Goal: Task Accomplishment & Management: Manage account settings

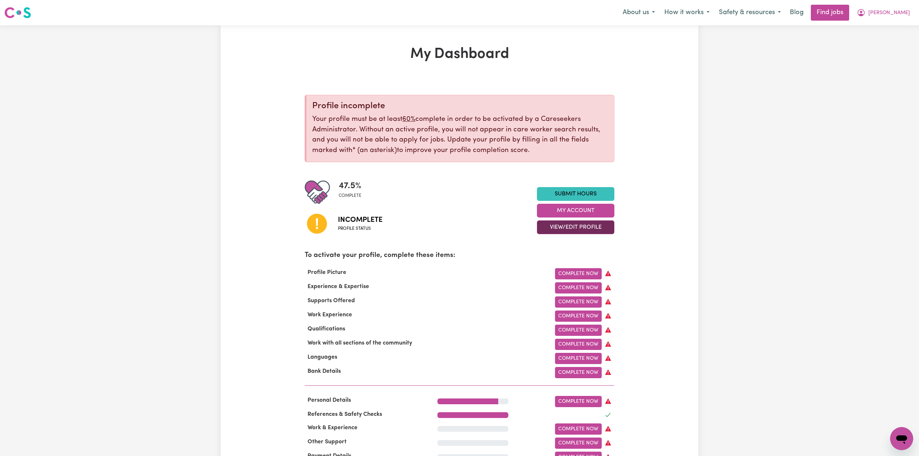
click at [568, 227] on button "View/Edit Profile" at bounding box center [575, 227] width 77 height 14
click at [558, 261] on link "Edit Profile" at bounding box center [571, 260] width 68 height 14
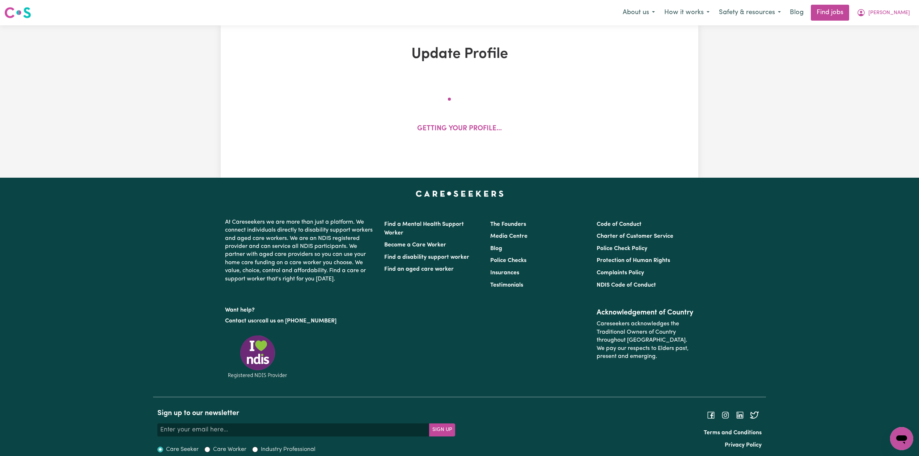
select select "[DEMOGRAPHIC_DATA]"
select select "[DEMOGRAPHIC_DATA] Work Visa"
select select "Studying a healthcare related degree or qualification"
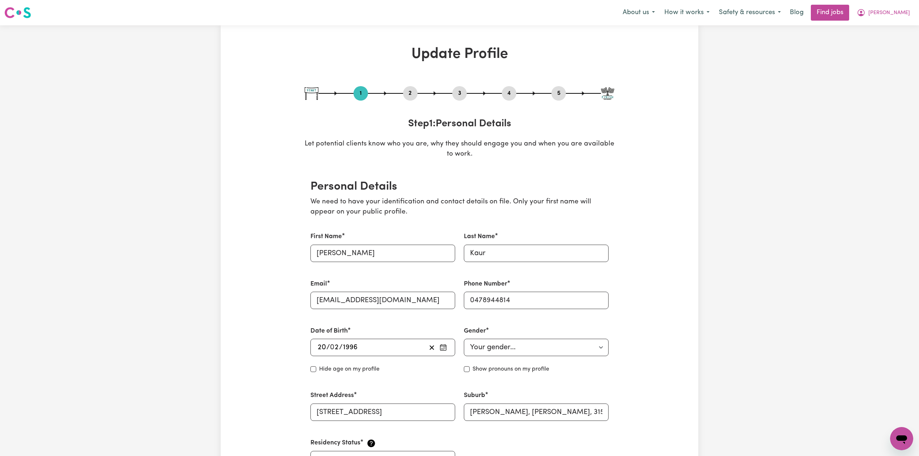
drag, startPoint x: 407, startPoint y: 94, endPoint x: 394, endPoint y: 132, distance: 39.5
click at [407, 95] on button "2" at bounding box center [410, 93] width 14 height 9
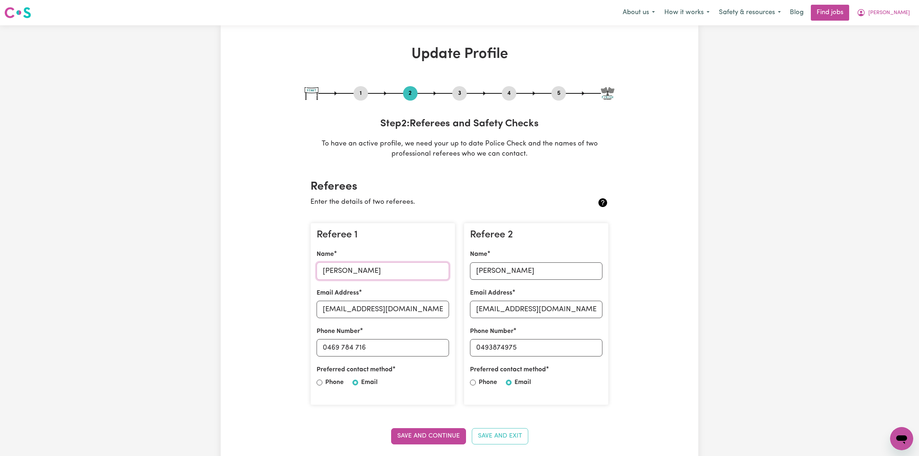
click at [352, 270] on input "[PERSON_NAME]" at bounding box center [383, 270] width 132 height 17
click at [401, 306] on input "[EMAIL_ADDRESS][DOMAIN_NAME]" at bounding box center [383, 309] width 132 height 17
drag, startPoint x: 329, startPoint y: 342, endPoint x: 424, endPoint y: 339, distance: 95.2
click at [424, 339] on input "0469 784 716" at bounding box center [383, 347] width 132 height 17
click at [491, 270] on input "[PERSON_NAME]" at bounding box center [536, 270] width 132 height 17
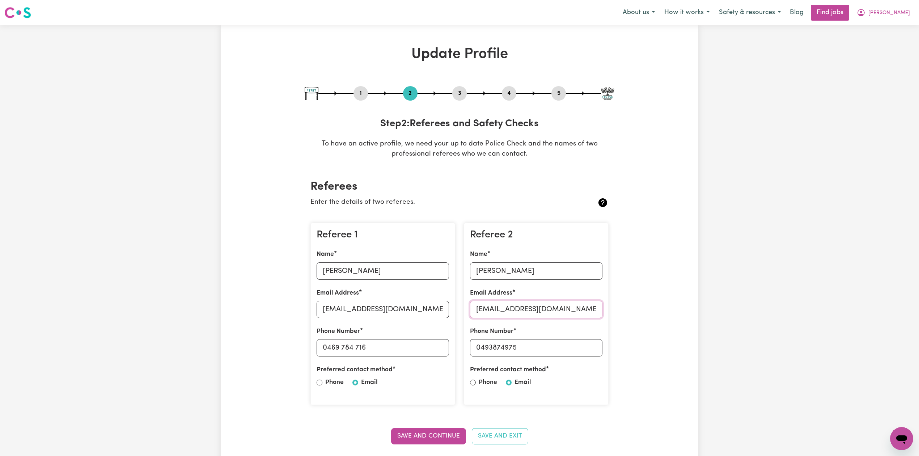
click at [482, 312] on input "[EMAIL_ADDRESS][DOMAIN_NAME]" at bounding box center [536, 309] width 132 height 17
drag, startPoint x: 480, startPoint y: 347, endPoint x: 570, endPoint y: 345, distance: 90.5
click at [570, 345] on input "0493874975" at bounding box center [536, 347] width 132 height 17
click at [562, 91] on button "5" at bounding box center [559, 93] width 14 height 9
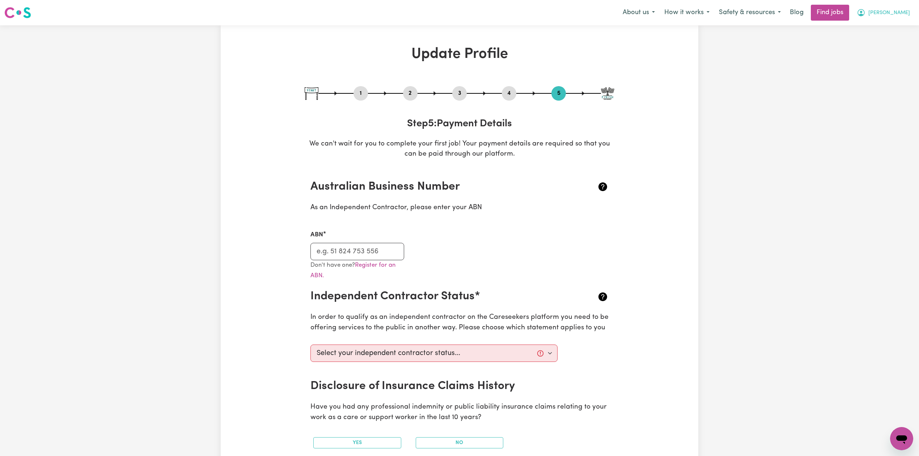
click at [901, 11] on span "[PERSON_NAME]" at bounding box center [890, 13] width 42 height 8
click at [873, 55] on link "Logout" at bounding box center [885, 55] width 57 height 14
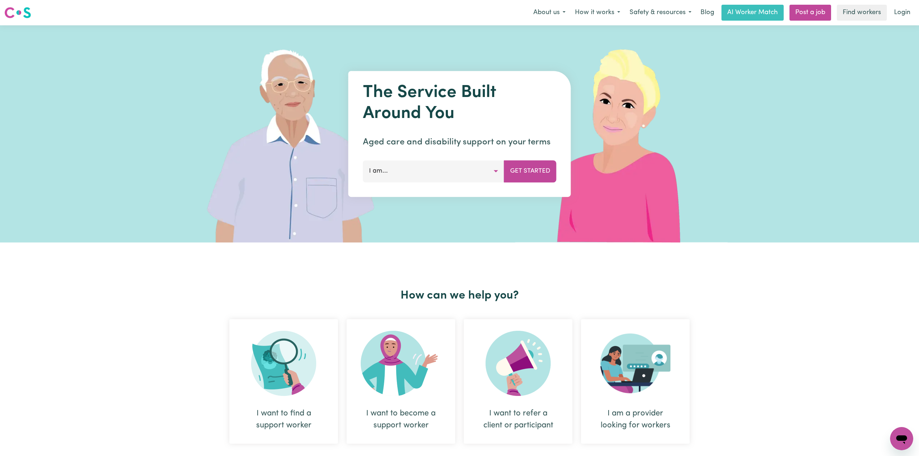
click at [903, 8] on link "Login" at bounding box center [902, 13] width 25 height 16
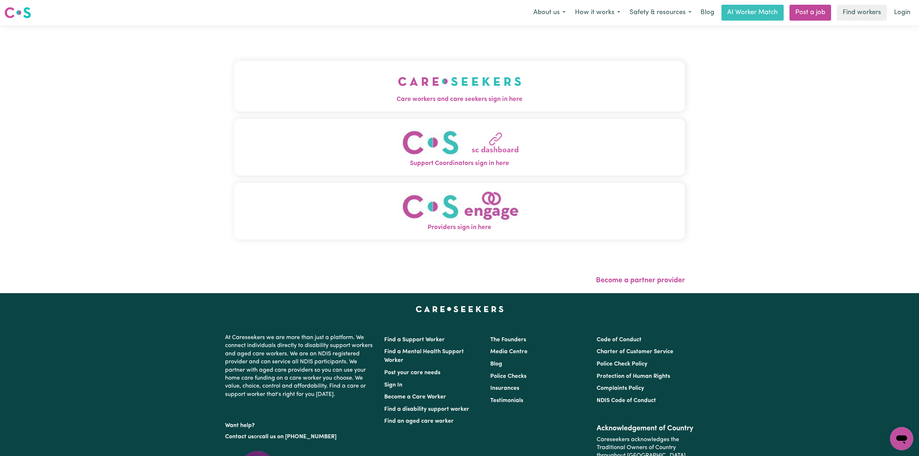
click at [415, 69] on button "Care workers and care seekers sign in here" at bounding box center [459, 86] width 451 height 51
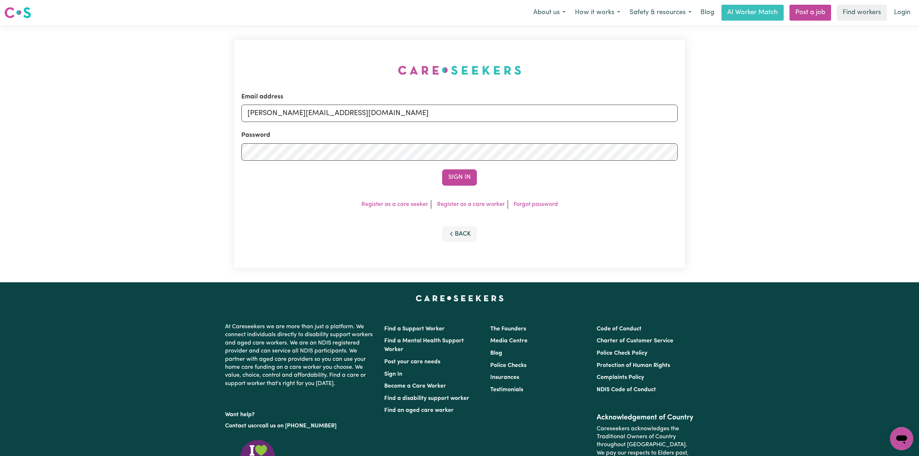
click at [319, 101] on div "Email address [PERSON_NAME][EMAIL_ADDRESS][DOMAIN_NAME]" at bounding box center [459, 107] width 436 height 30
drag, startPoint x: 303, startPoint y: 114, endPoint x: 303, endPoint y: 118, distance: 4.4
click at [303, 114] on input "[PERSON_NAME][EMAIL_ADDRESS][DOMAIN_NAME]" at bounding box center [459, 113] width 436 height 17
drag, startPoint x: 283, startPoint y: 107, endPoint x: 336, endPoint y: 106, distance: 53.2
click at [336, 106] on input "Superuser~[EMAIL_ADDRESS][DOMAIN_NAME]" at bounding box center [459, 113] width 436 height 17
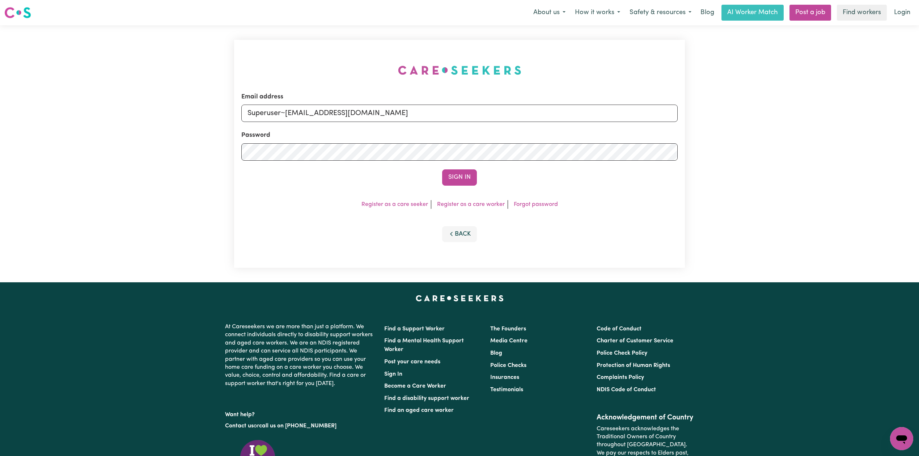
click at [321, 110] on input "Superuser~[EMAIL_ADDRESS][DOMAIN_NAME]" at bounding box center [459, 113] width 436 height 17
drag, startPoint x: 285, startPoint y: 109, endPoint x: 537, endPoint y: 131, distance: 252.9
click at [537, 131] on form "Email address Superuser~[EMAIL_ADDRESS][DOMAIN_NAME] Password Sign In" at bounding box center [459, 138] width 436 height 93
type input "Superuser~[EMAIL_ADDRESS][DOMAIN_NAME]"
click at [452, 173] on button "Sign In" at bounding box center [459, 177] width 35 height 16
